Goal: Task Accomplishment & Management: Use online tool/utility

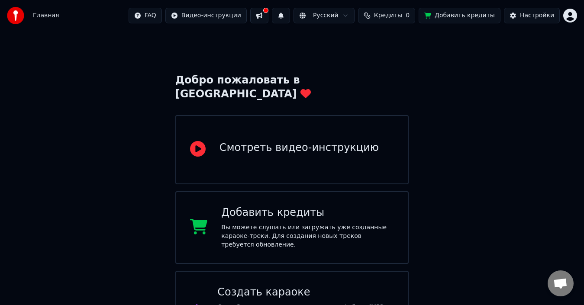
scroll to position [11, 0]
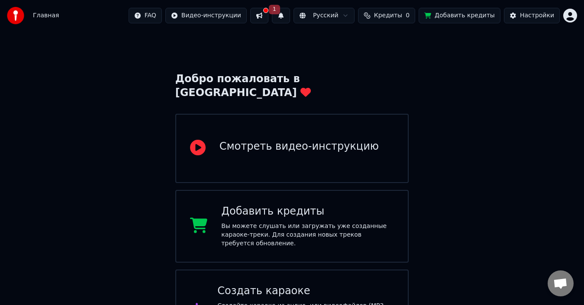
click at [245, 121] on div "Смотреть видео-инструкцию" at bounding box center [292, 148] width 234 height 69
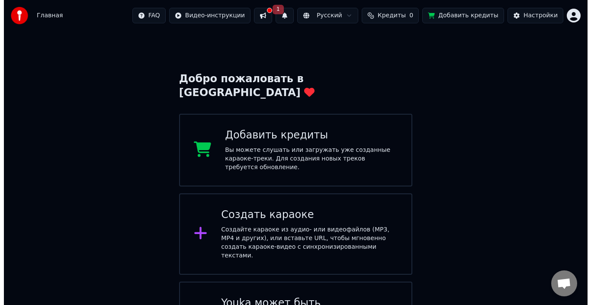
scroll to position [39, 0]
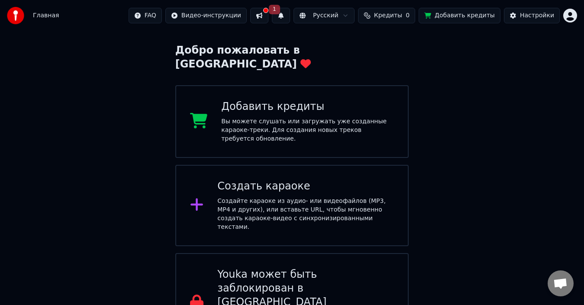
click at [270, 199] on div "Создайте караоке из аудио- или видеофайлов (MP3, MP4 и других), или вставьте UR…" at bounding box center [305, 214] width 177 height 35
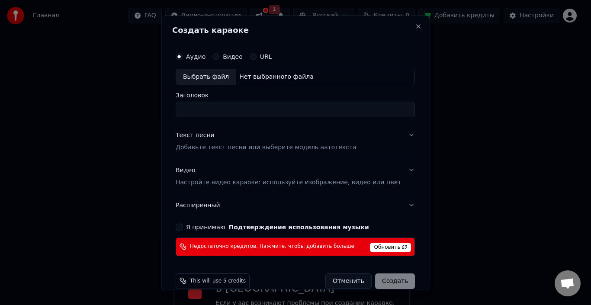
click at [370, 246] on span "Обновить" at bounding box center [390, 247] width 41 height 10
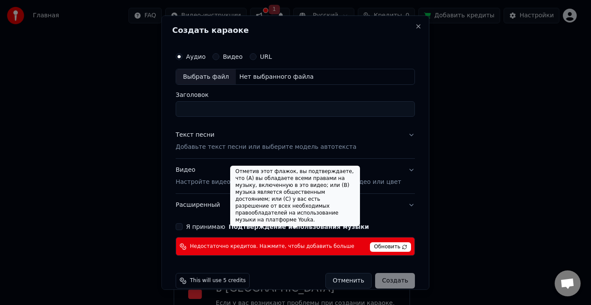
click at [303, 225] on button "Подтверждение использования музыки" at bounding box center [299, 227] width 140 height 6
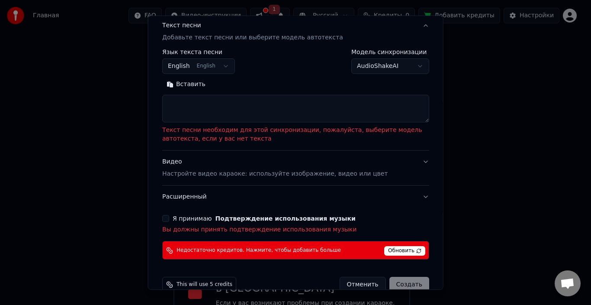
scroll to position [134, 0]
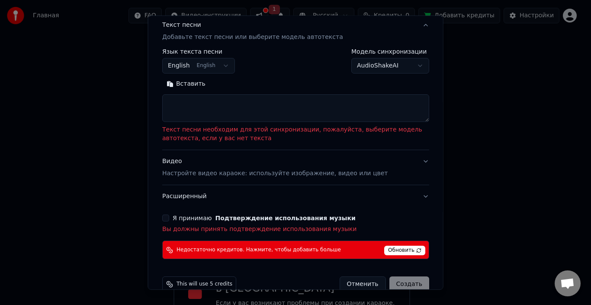
click at [161, 218] on div "**********" at bounding box center [296, 86] width 274 height 353
click at [167, 218] on button "Я принимаю Подтверждение использования музыки" at bounding box center [165, 218] width 7 height 7
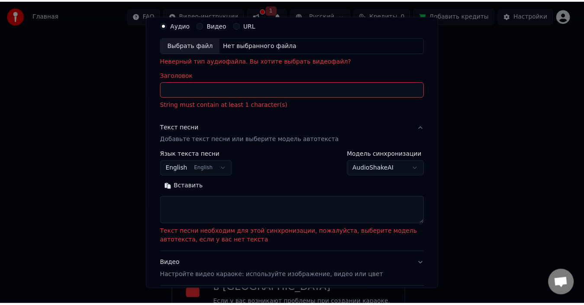
scroll to position [0, 0]
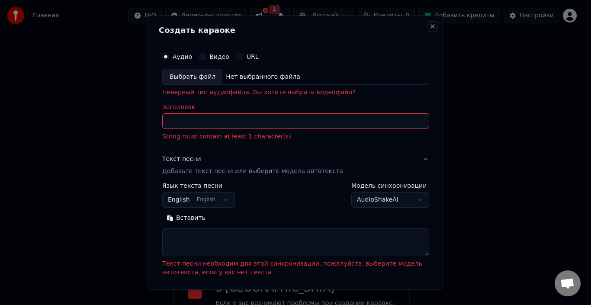
click at [429, 29] on button "Close" at bounding box center [432, 26] width 7 height 7
select select
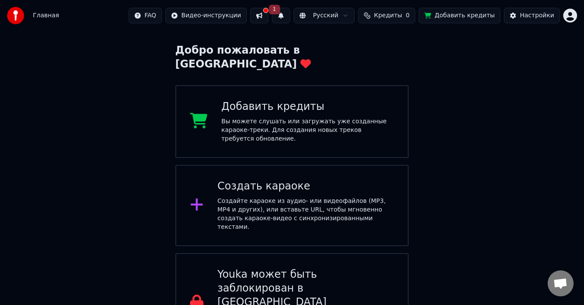
click at [268, 18] on button at bounding box center [259, 16] width 18 height 16
click at [290, 19] on button "1" at bounding box center [281, 16] width 18 height 16
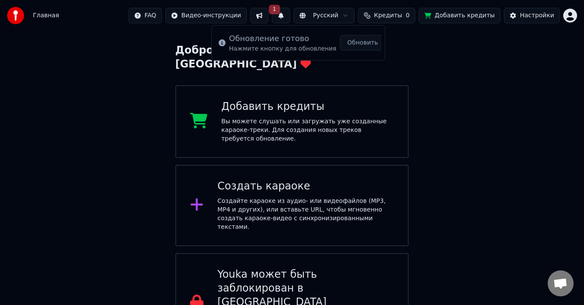
click at [354, 42] on button "Обновить" at bounding box center [362, 43] width 45 height 16
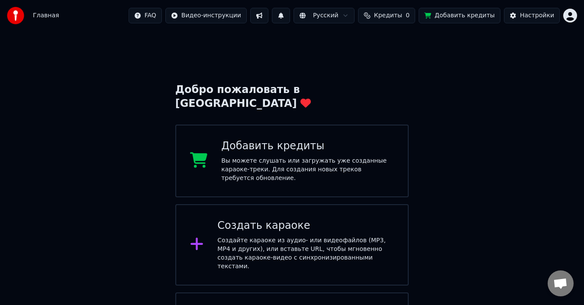
click at [494, 176] on div "Добро пожаловать в Youka Добавить кредиты Вы можете слушать или загружать уже с…" at bounding box center [292, 212] width 584 height 362
click at [479, 19] on button "Добавить кредиты" at bounding box center [459, 16] width 82 height 16
click at [517, 16] on button "Настройки" at bounding box center [532, 16] width 56 height 16
